Goal: Book appointment/travel/reservation

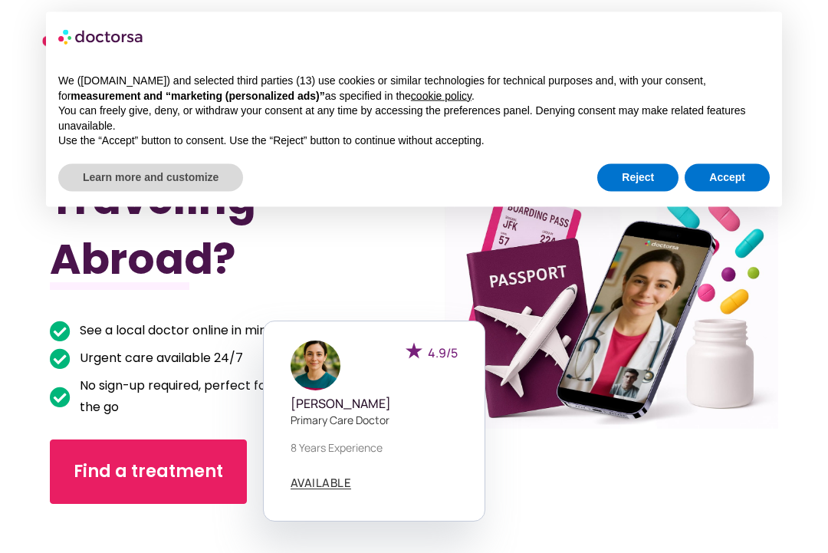
scroll to position [21, 0]
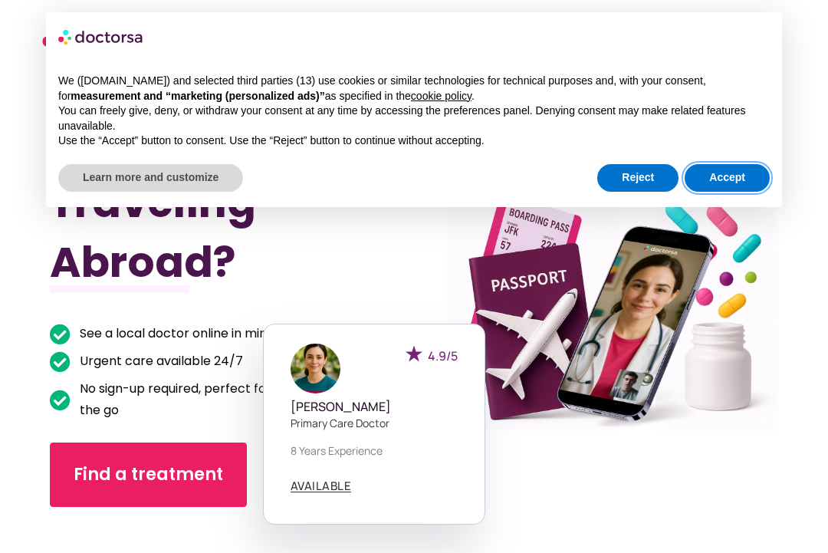
click at [733, 175] on button "Accept" at bounding box center [727, 178] width 85 height 28
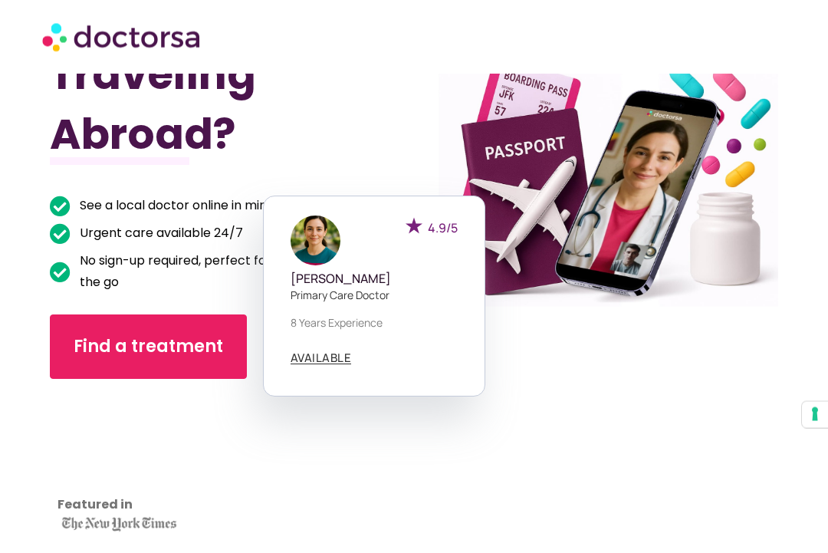
scroll to position [146, 0]
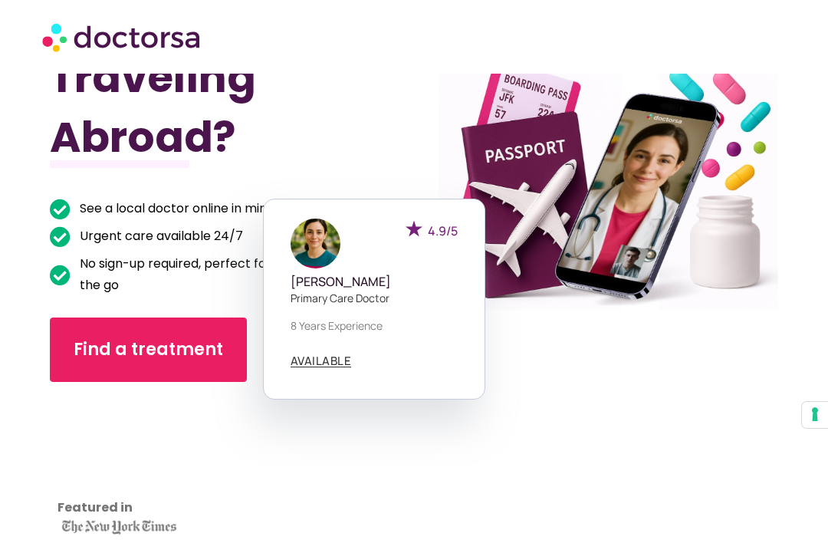
click at [335, 357] on div "Find a treatment" at bounding box center [205, 349] width 310 height 64
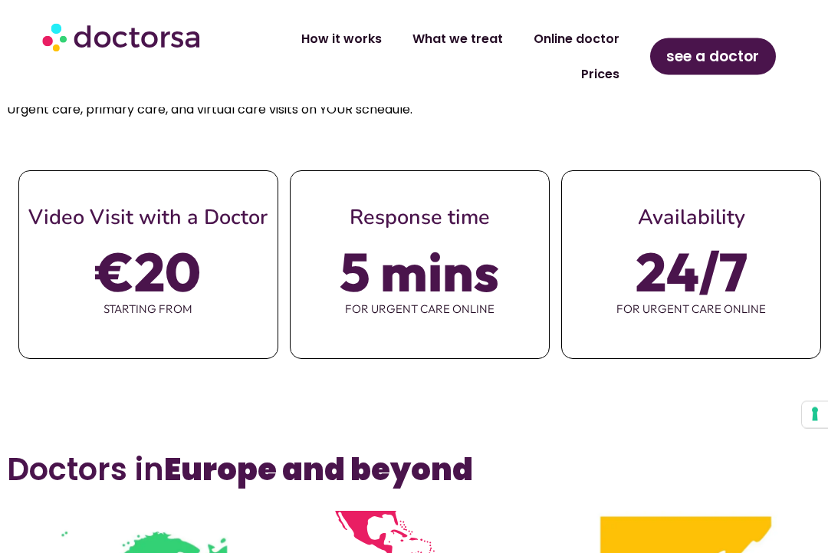
scroll to position [689, 0]
click at [193, 284] on span "€20" at bounding box center [148, 271] width 105 height 43
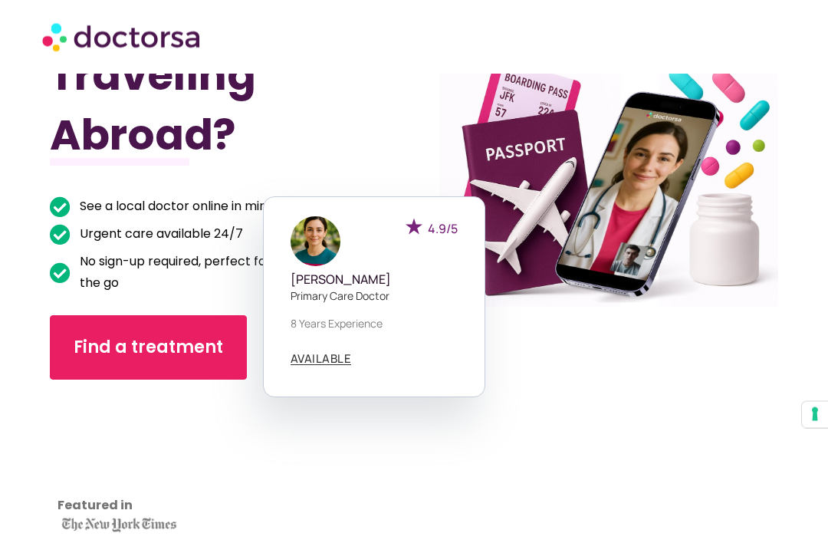
click at [327, 360] on div "Find a treatment" at bounding box center [205, 348] width 310 height 64
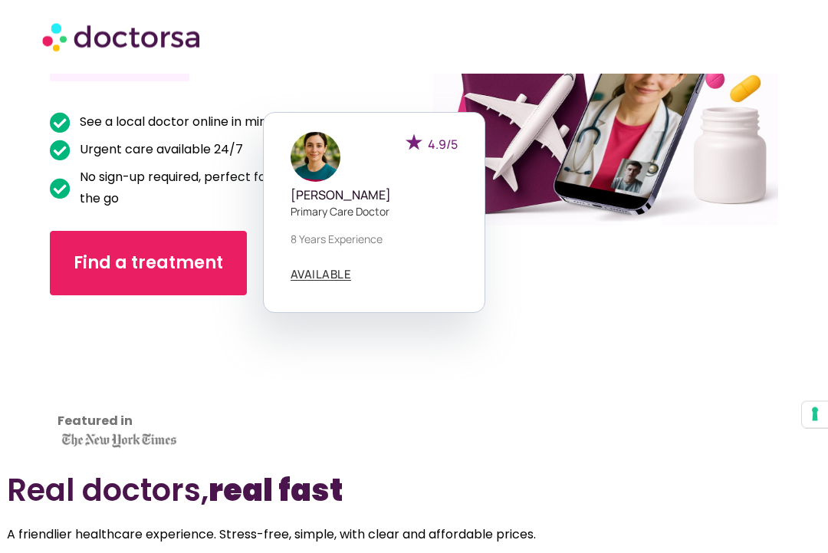
scroll to position [233, 0]
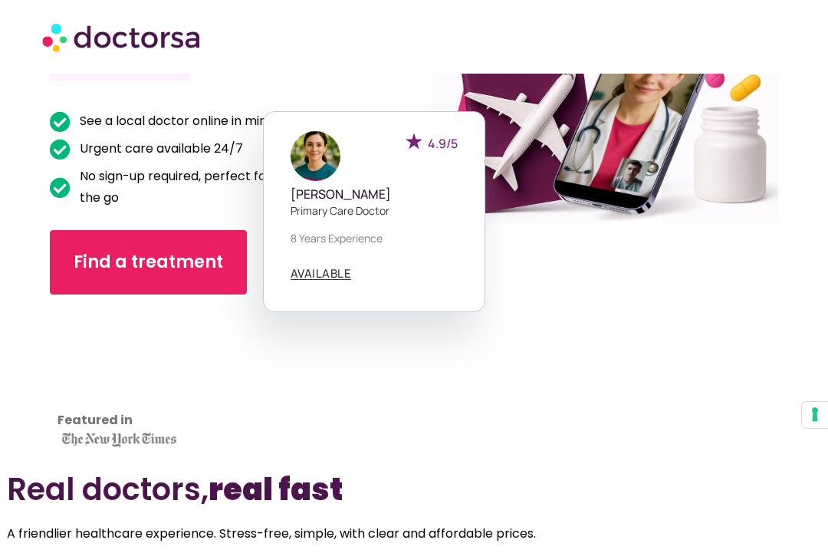
click at [184, 258] on span "Find a treatment" at bounding box center [149, 262] width 150 height 25
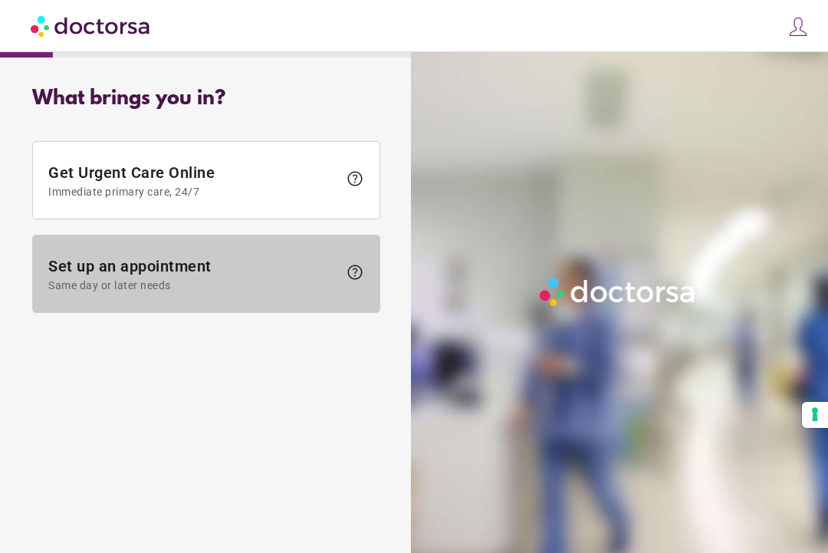
click at [255, 280] on span "Same day or later needs" at bounding box center [193, 285] width 290 height 12
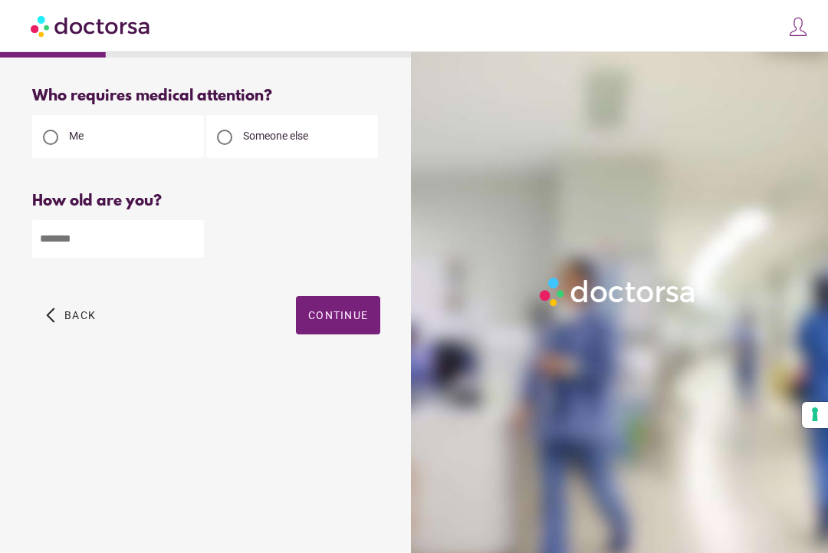
click at [137, 242] on input "number" at bounding box center [118, 239] width 172 height 38
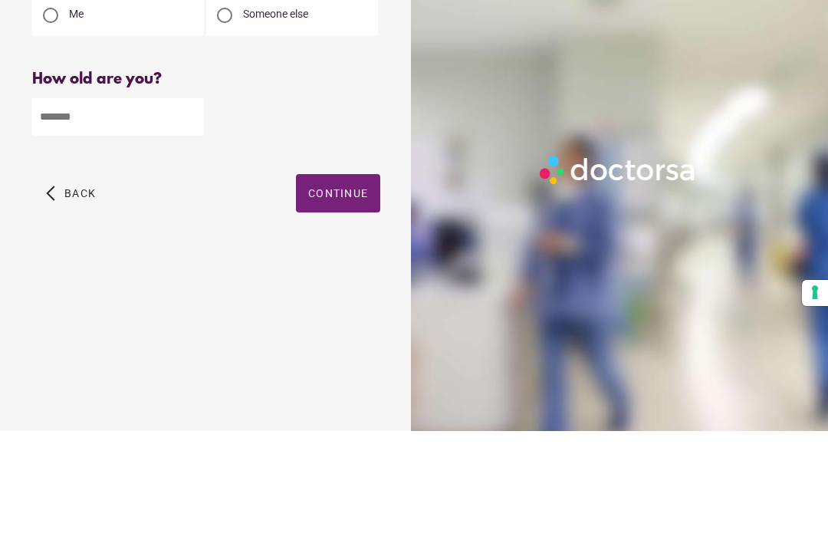
type input "**"
click at [351, 309] on span "Continue" at bounding box center [338, 315] width 60 height 12
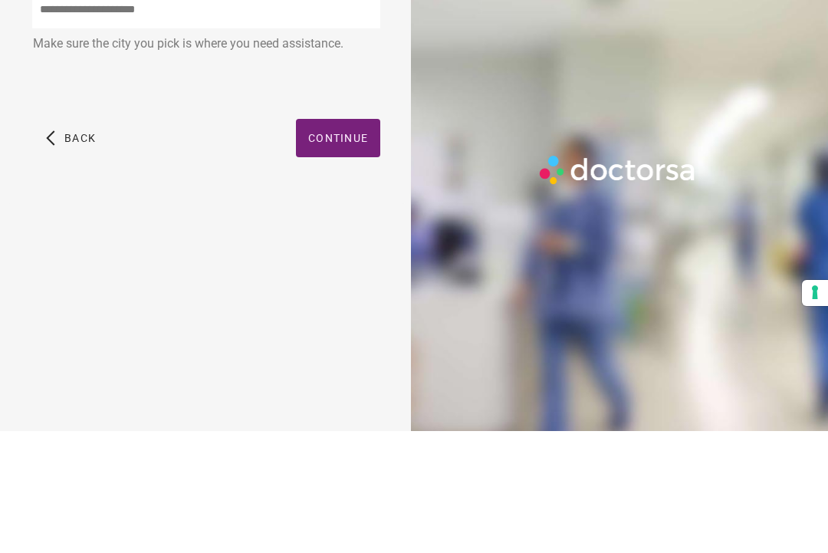
scroll to position [31, 0]
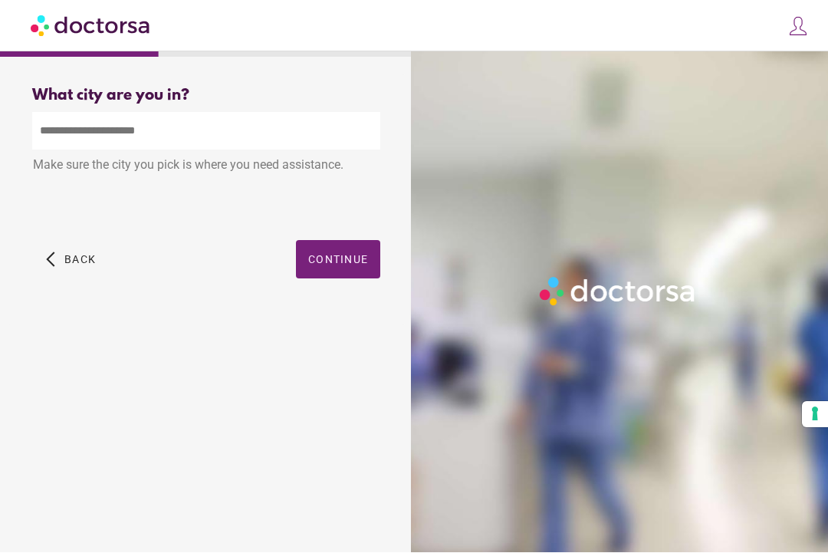
click at [165, 113] on input "text" at bounding box center [206, 132] width 348 height 38
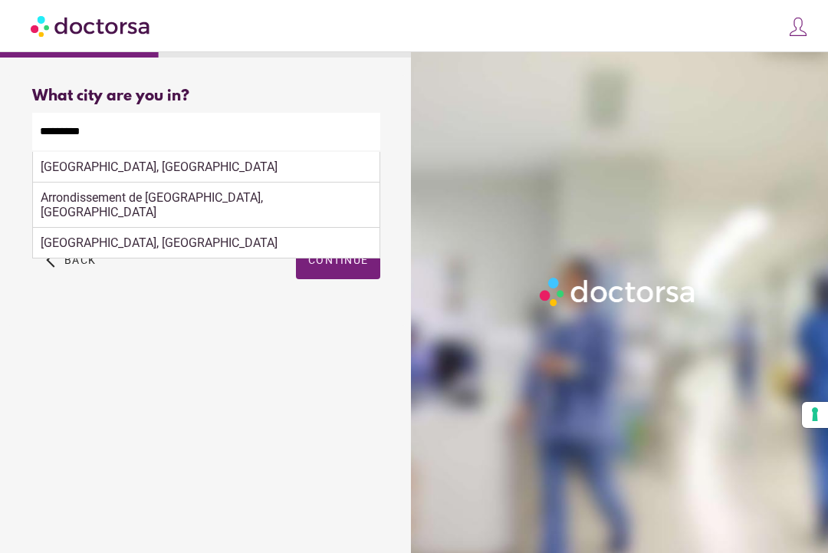
click at [129, 152] on div "Compiègne, France" at bounding box center [206, 167] width 347 height 31
type input "**********"
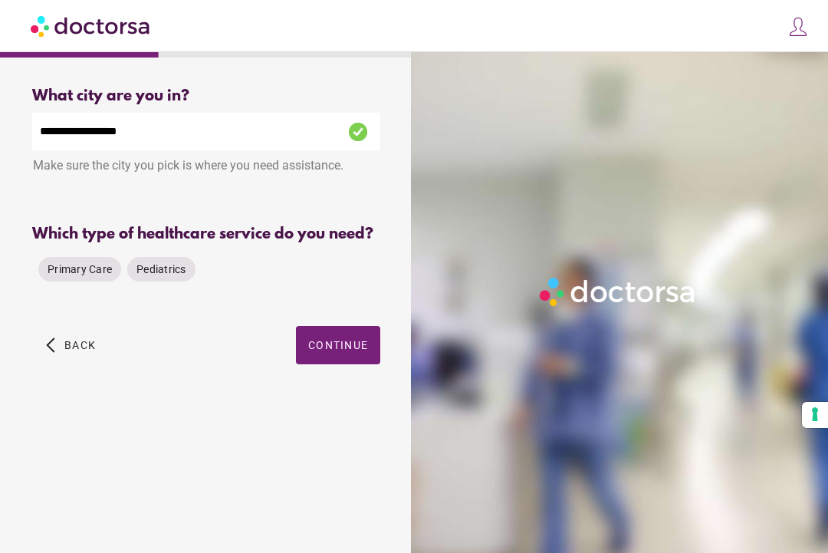
click at [81, 266] on span "Primary Care" at bounding box center [80, 269] width 64 height 12
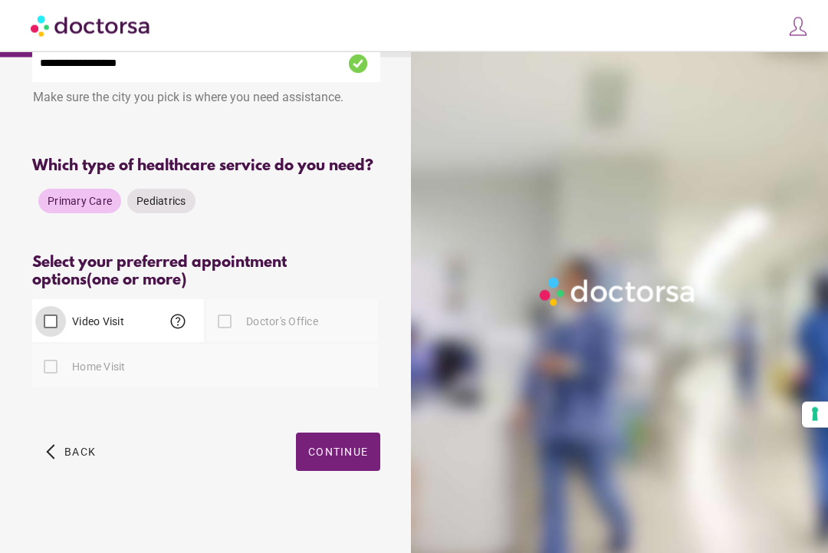
scroll to position [67, 0]
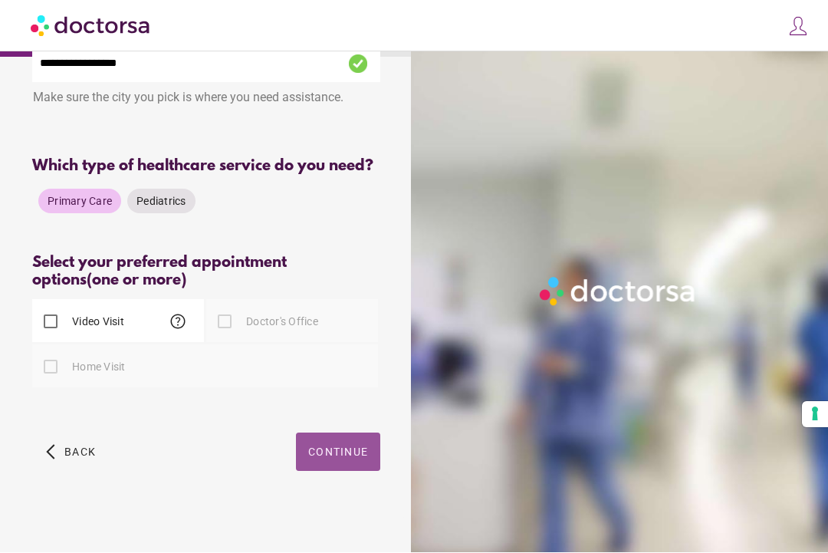
click at [347, 459] on span "Continue" at bounding box center [338, 452] width 60 height 12
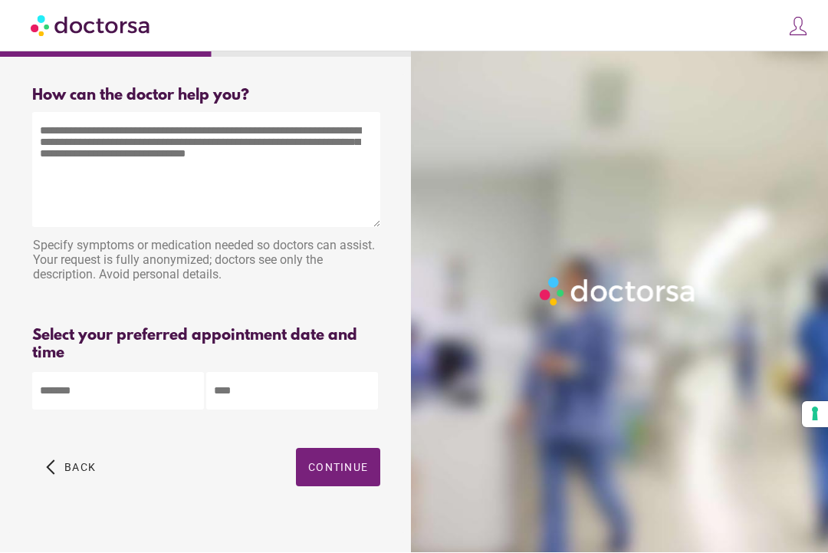
click at [188, 166] on textarea at bounding box center [206, 170] width 348 height 115
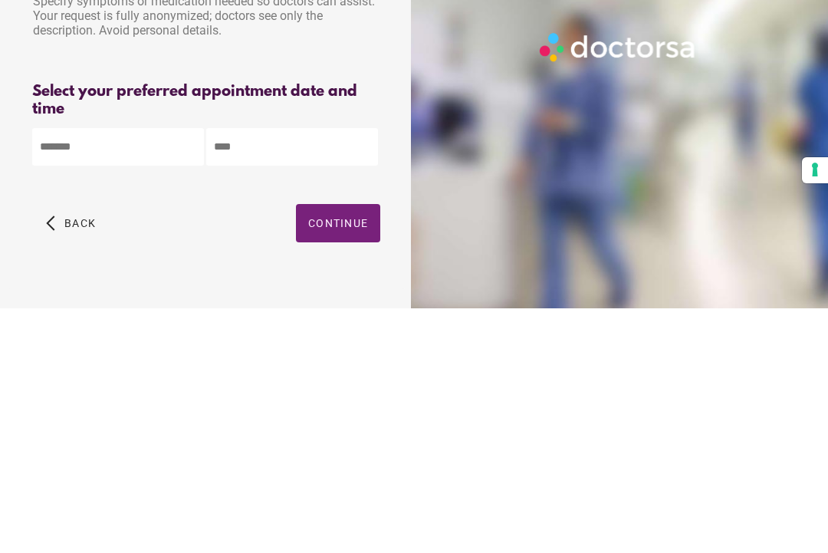
type textarea "**********"
click at [147, 153] on body "**********" at bounding box center [414, 286] width 828 height 572
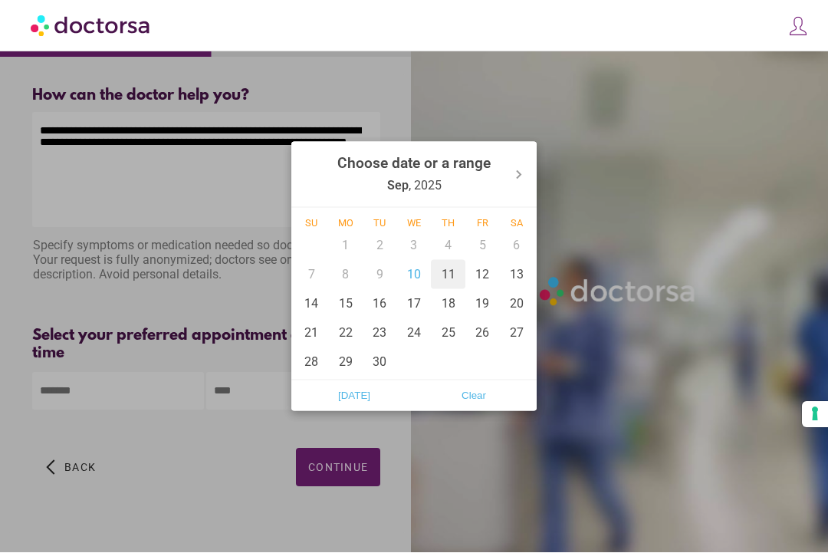
click at [459, 289] on div "11" at bounding box center [448, 274] width 35 height 29
type input "******"
click at [254, 396] on div at bounding box center [414, 276] width 828 height 553
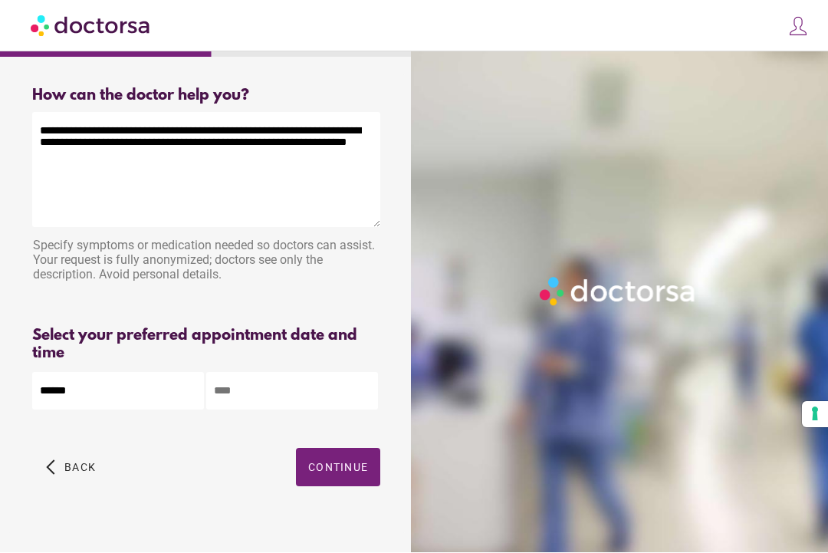
click at [317, 396] on input "text" at bounding box center [292, 392] width 172 height 38
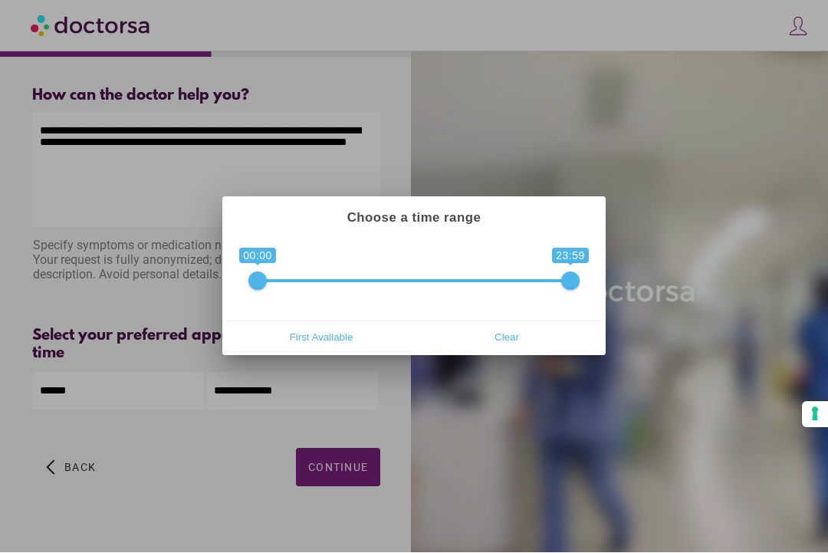
click at [337, 349] on span "First Available" at bounding box center [321, 337] width 176 height 23
type input "**********"
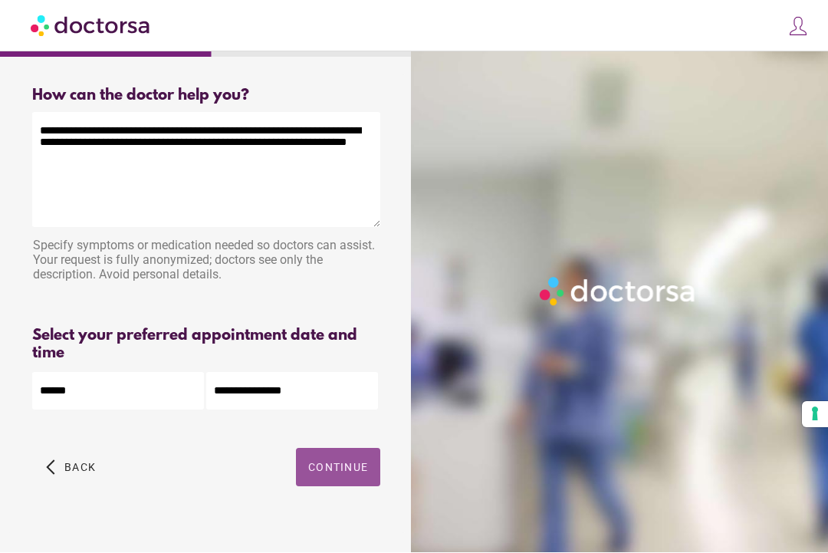
click at [350, 474] on span "Continue" at bounding box center [338, 468] width 60 height 12
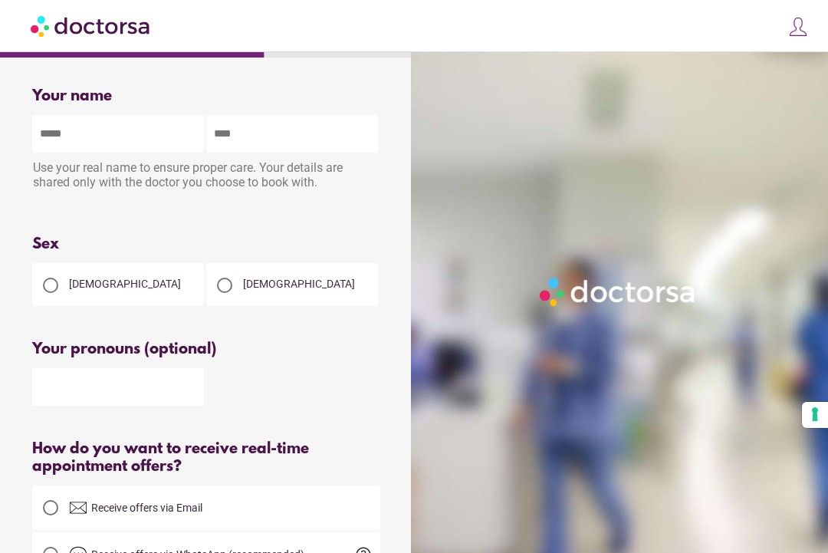
click at [57, 292] on div at bounding box center [50, 285] width 15 height 15
click at [123, 143] on input "text" at bounding box center [118, 134] width 172 height 38
type input "*******"
type input "******"
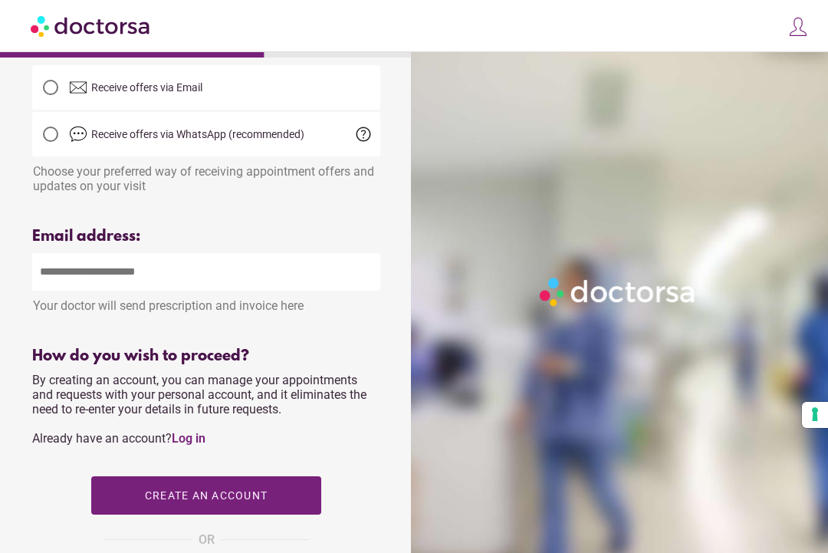
scroll to position [437, 0]
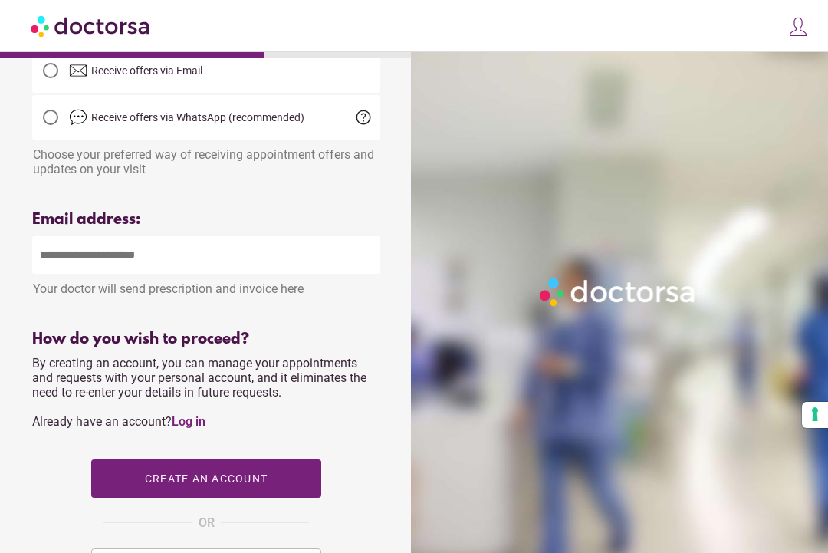
click at [160, 76] on span "Receive offers via Email" at bounding box center [146, 70] width 111 height 12
click at [167, 269] on input "email" at bounding box center [206, 255] width 348 height 38
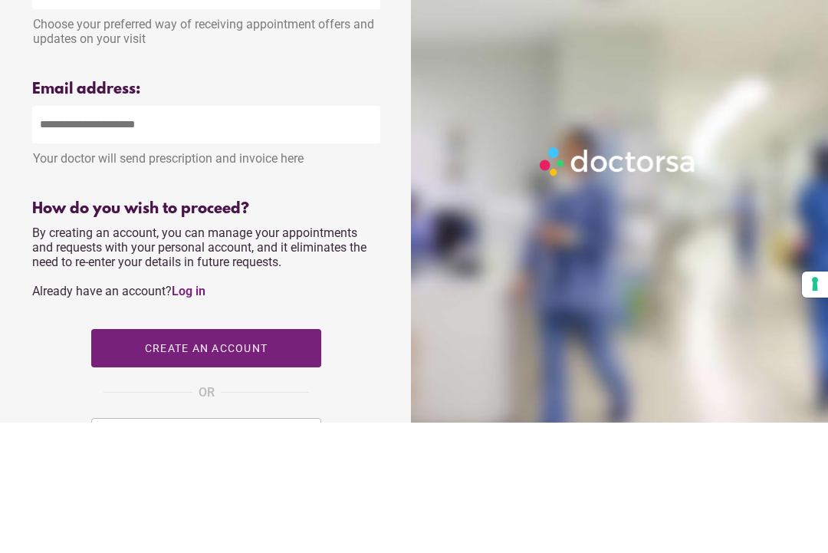
type input "**********"
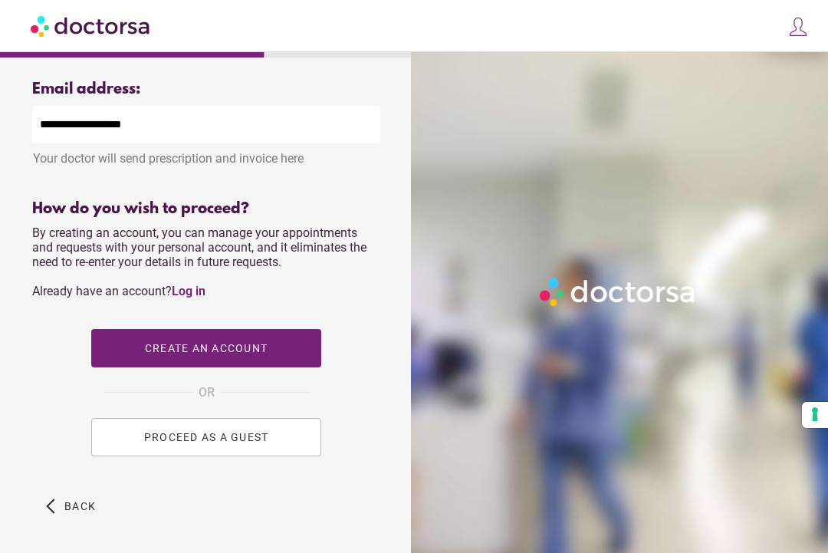
click at [286, 456] on button "PROCEED AS A GUEST" at bounding box center [206, 437] width 230 height 38
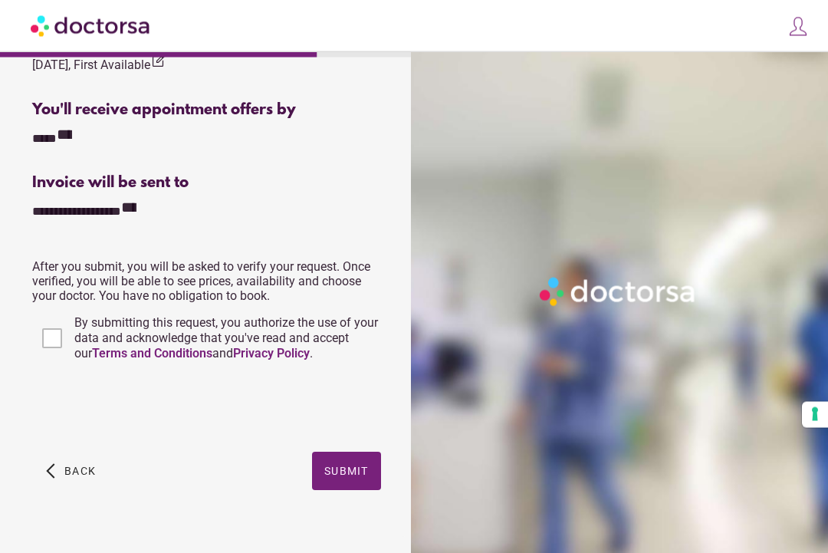
scroll to position [580, 0]
click at [349, 478] on span "Submit" at bounding box center [346, 471] width 44 height 12
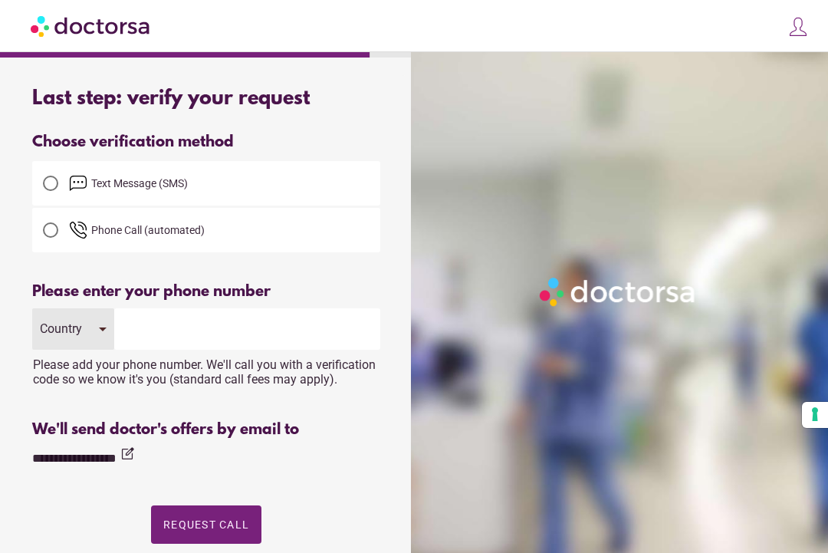
click at [53, 186] on div at bounding box center [50, 183] width 15 height 15
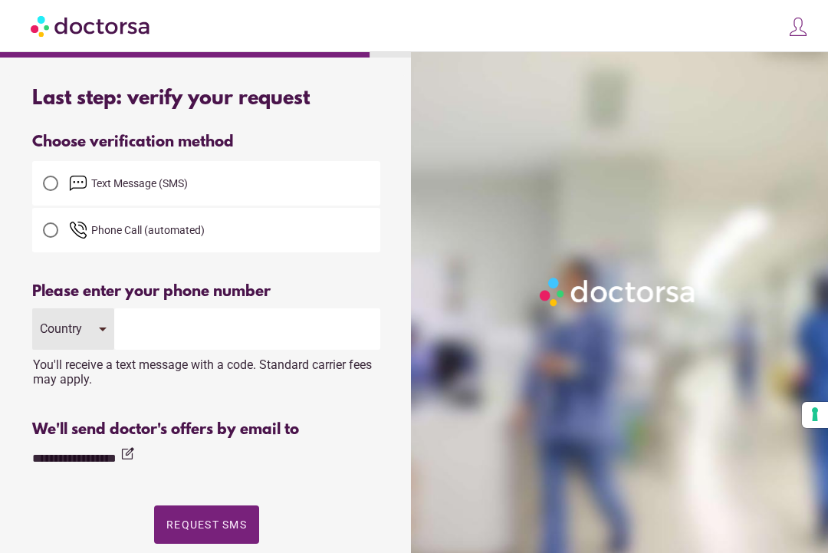
click at [103, 337] on div "Country" at bounding box center [73, 328] width 82 height 41
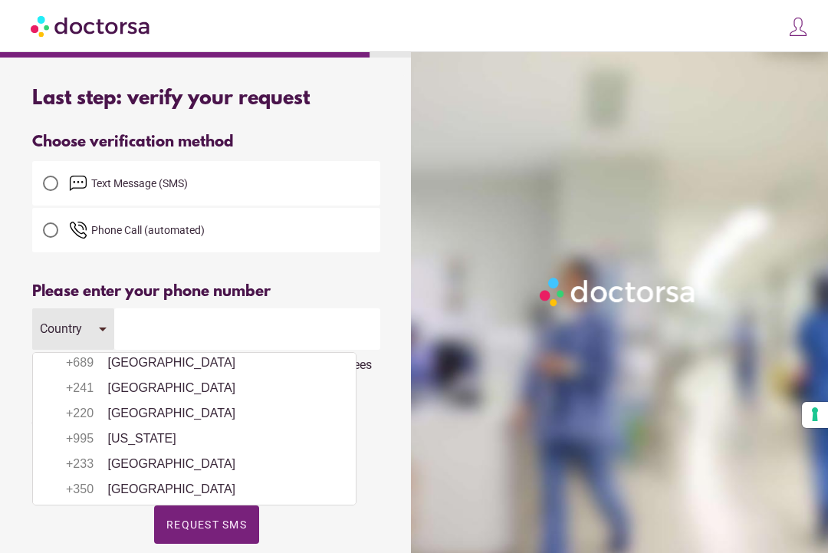
scroll to position [2009, 0]
click at [135, 323] on li "+33 [GEOGRAPHIC_DATA]" at bounding box center [195, 311] width 308 height 23
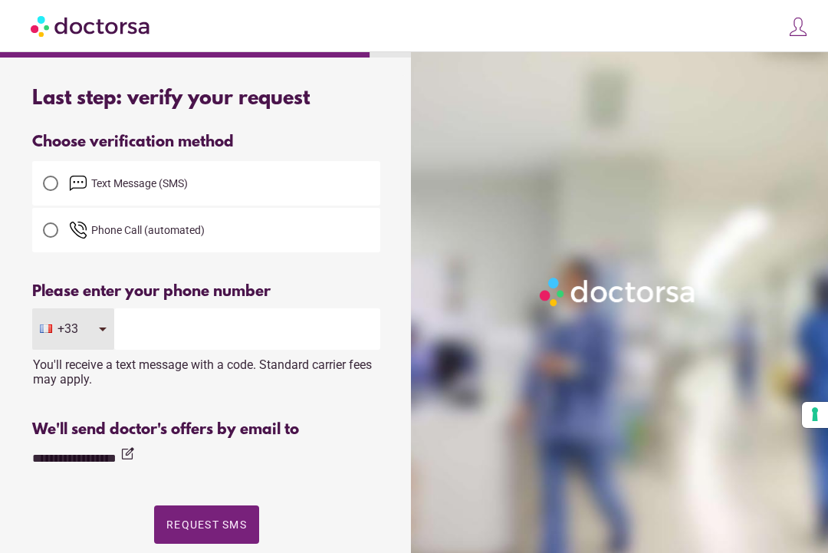
click at [172, 331] on input "tel" at bounding box center [247, 328] width 266 height 41
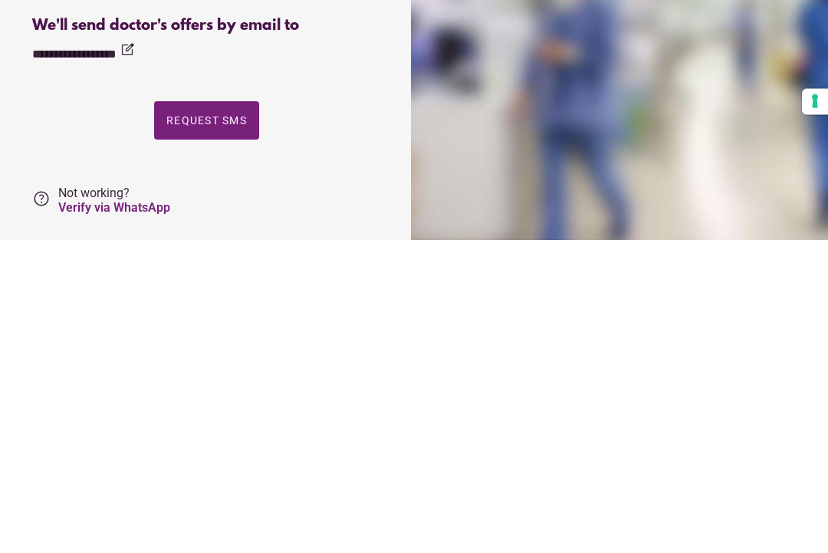
scroll to position [90, 0]
type input "*********"
click at [225, 428] on span "Request SMS" at bounding box center [206, 434] width 81 height 12
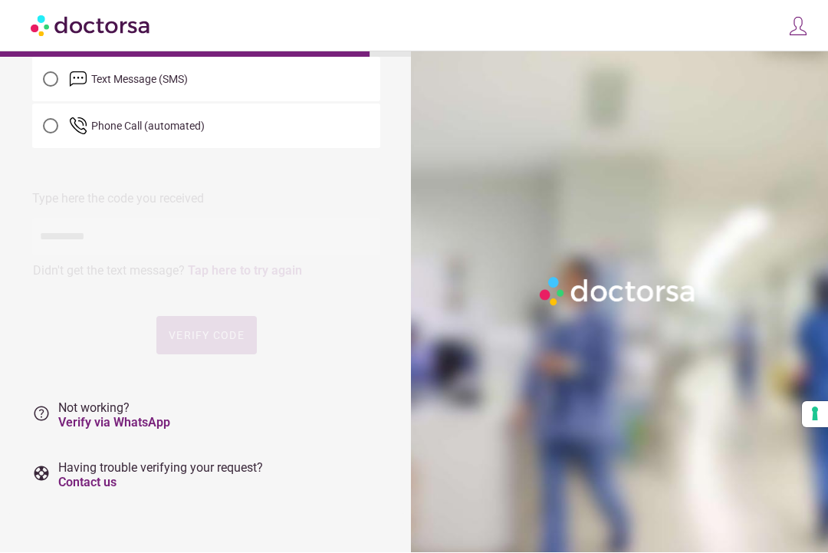
scroll to position [0, 0]
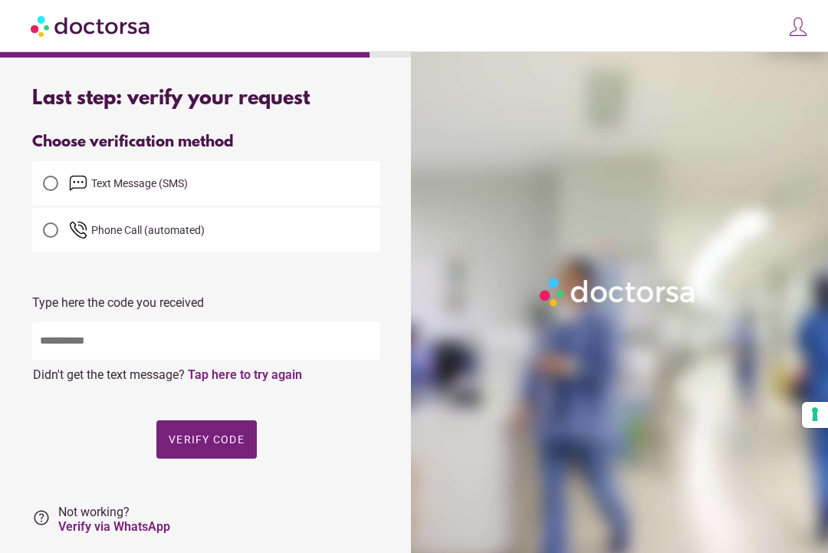
click at [146, 345] on input "text" at bounding box center [206, 341] width 348 height 38
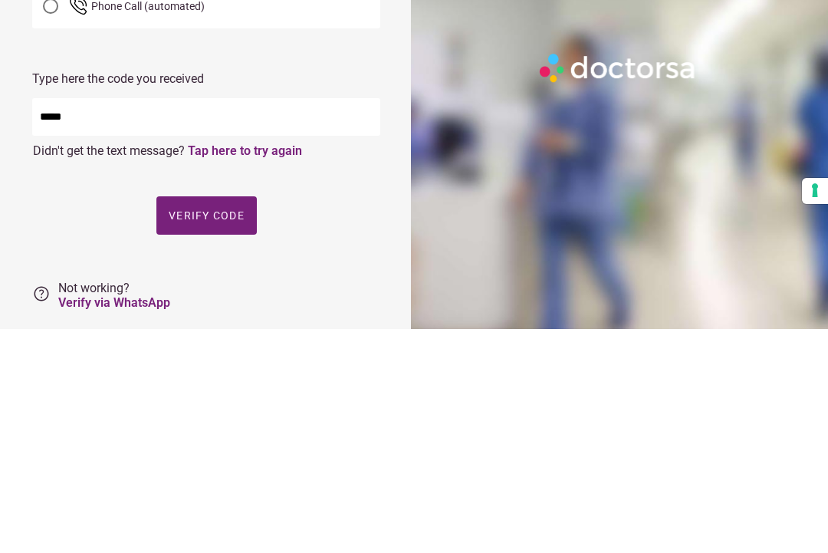
type input "*****"
click at [219, 433] on span "Verify code" at bounding box center [207, 439] width 76 height 12
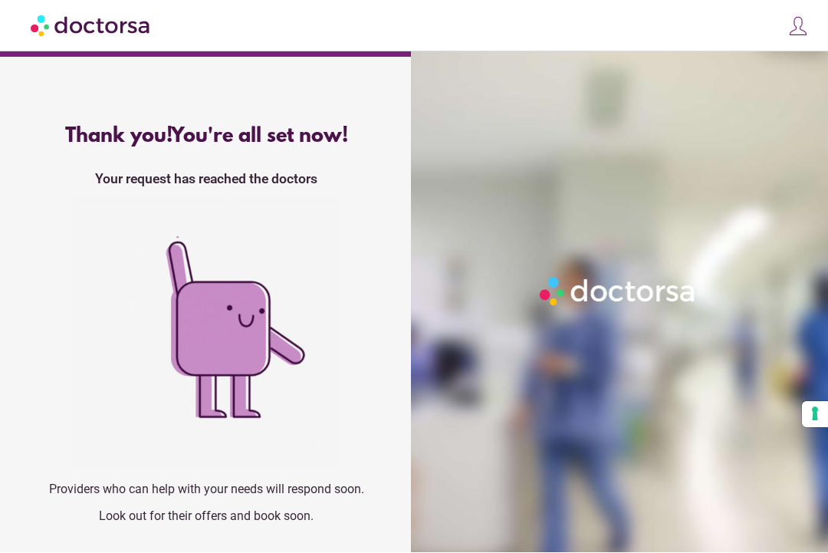
scroll to position [31, 0]
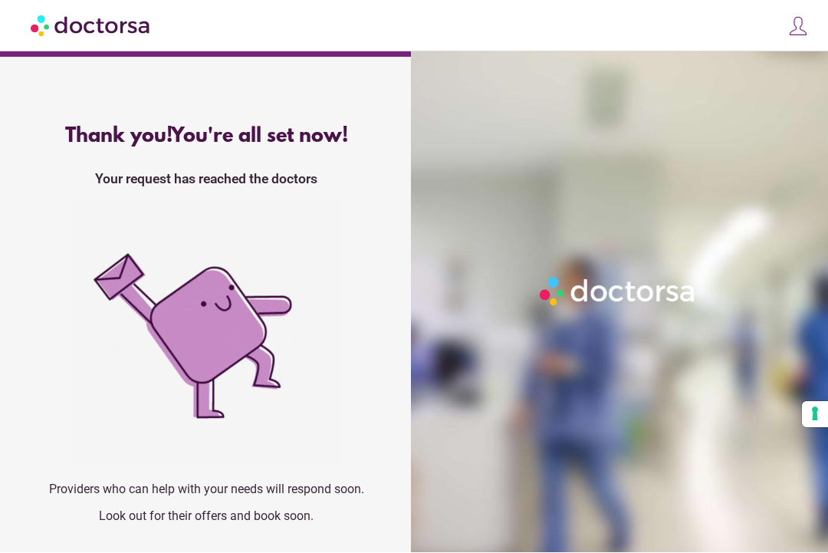
click at [516, 218] on div at bounding box center [622, 328] width 423 height 553
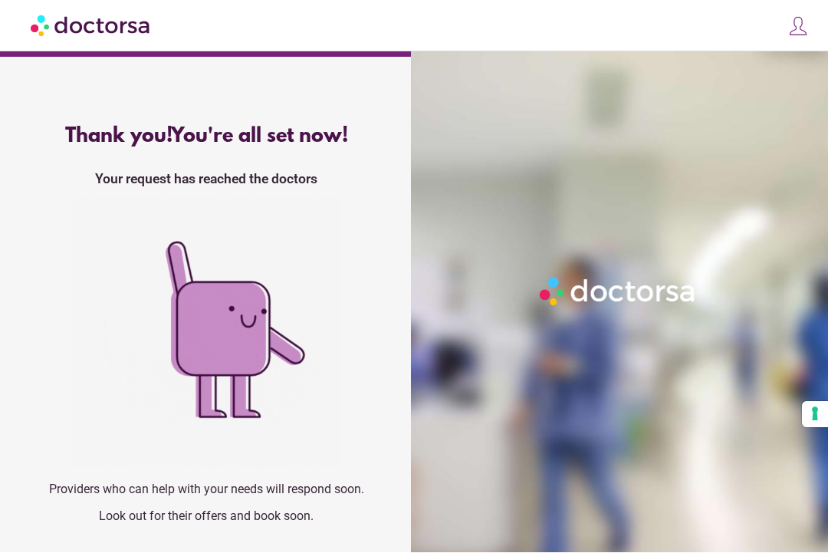
click at [757, 233] on div at bounding box center [622, 328] width 423 height 553
